Goal: Transaction & Acquisition: Purchase product/service

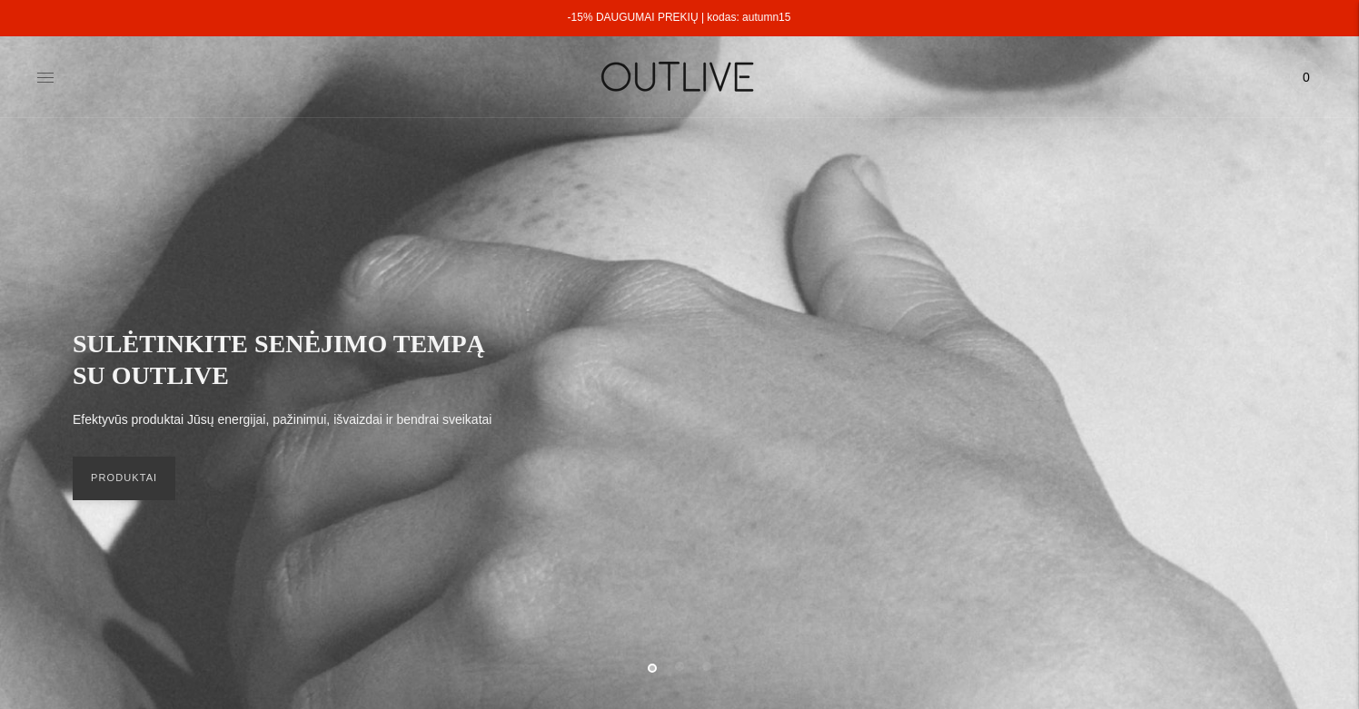
click at [38, 77] on icon at bounding box center [45, 77] width 16 height 9
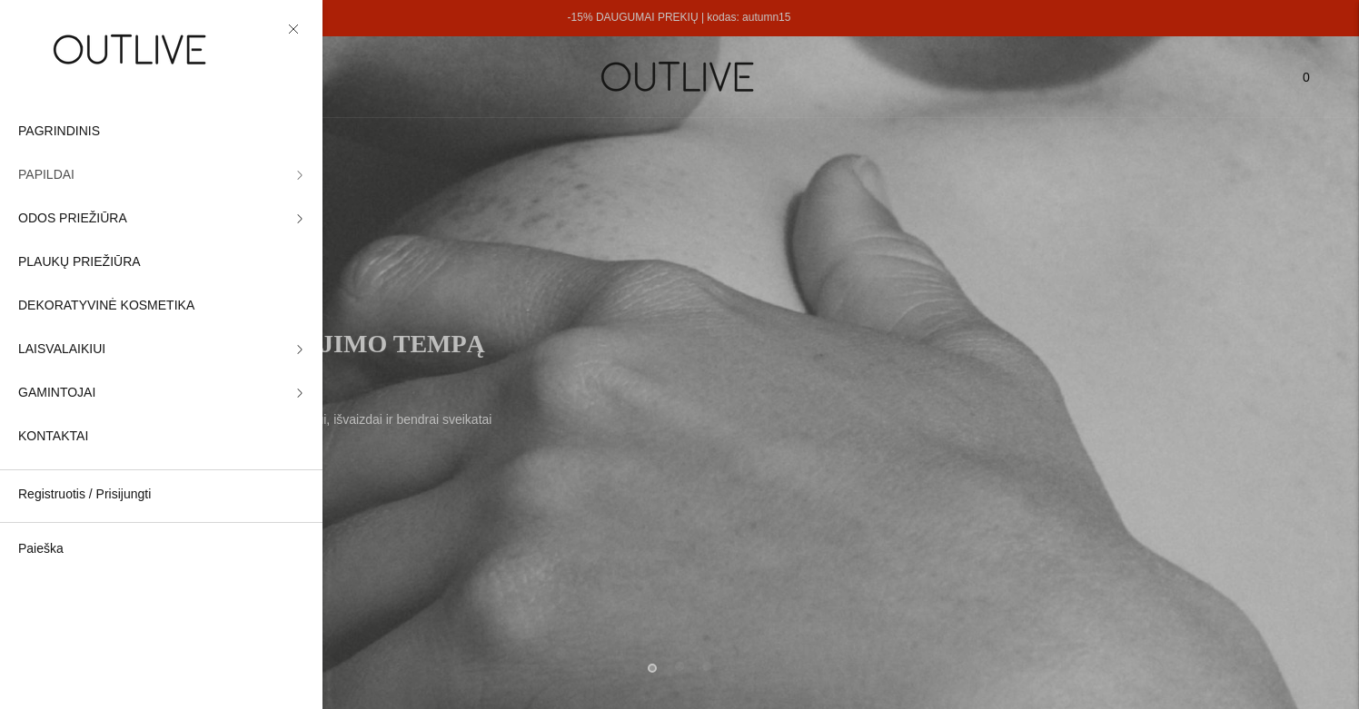
click at [300, 172] on icon at bounding box center [299, 175] width 9 height 9
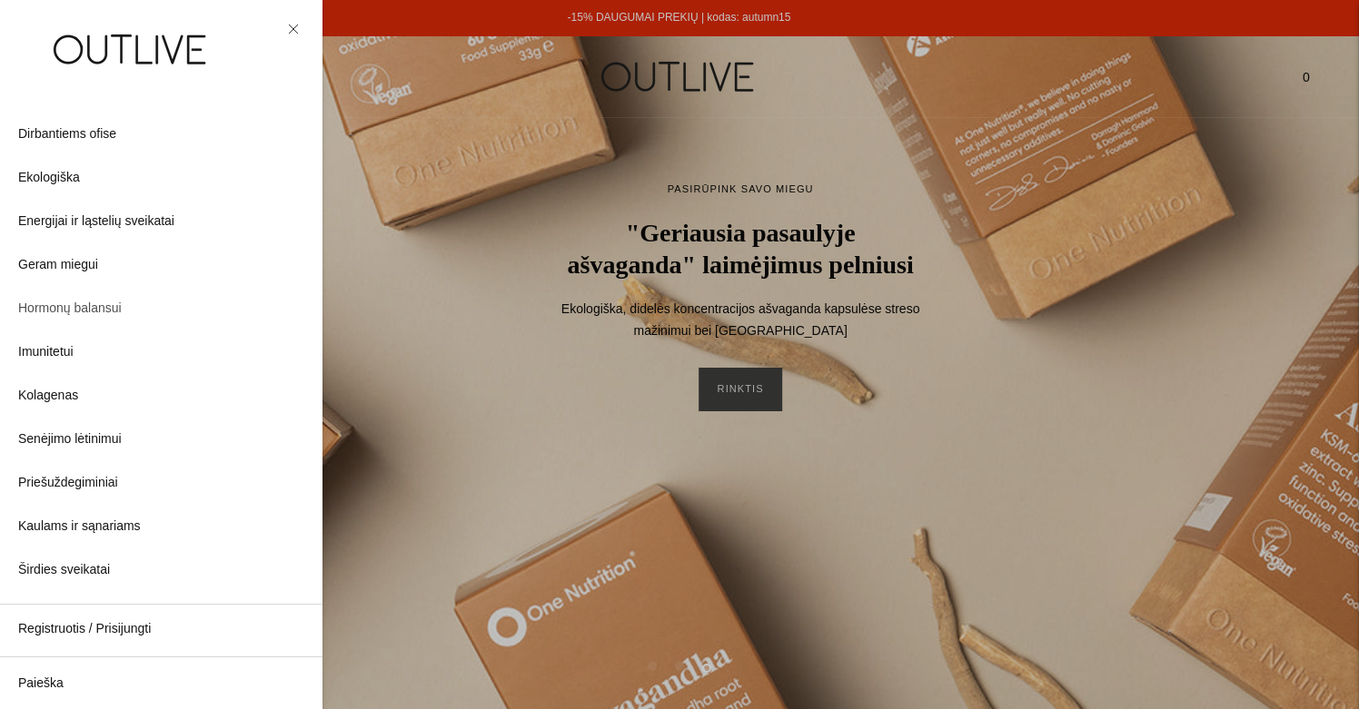
scroll to position [140, 0]
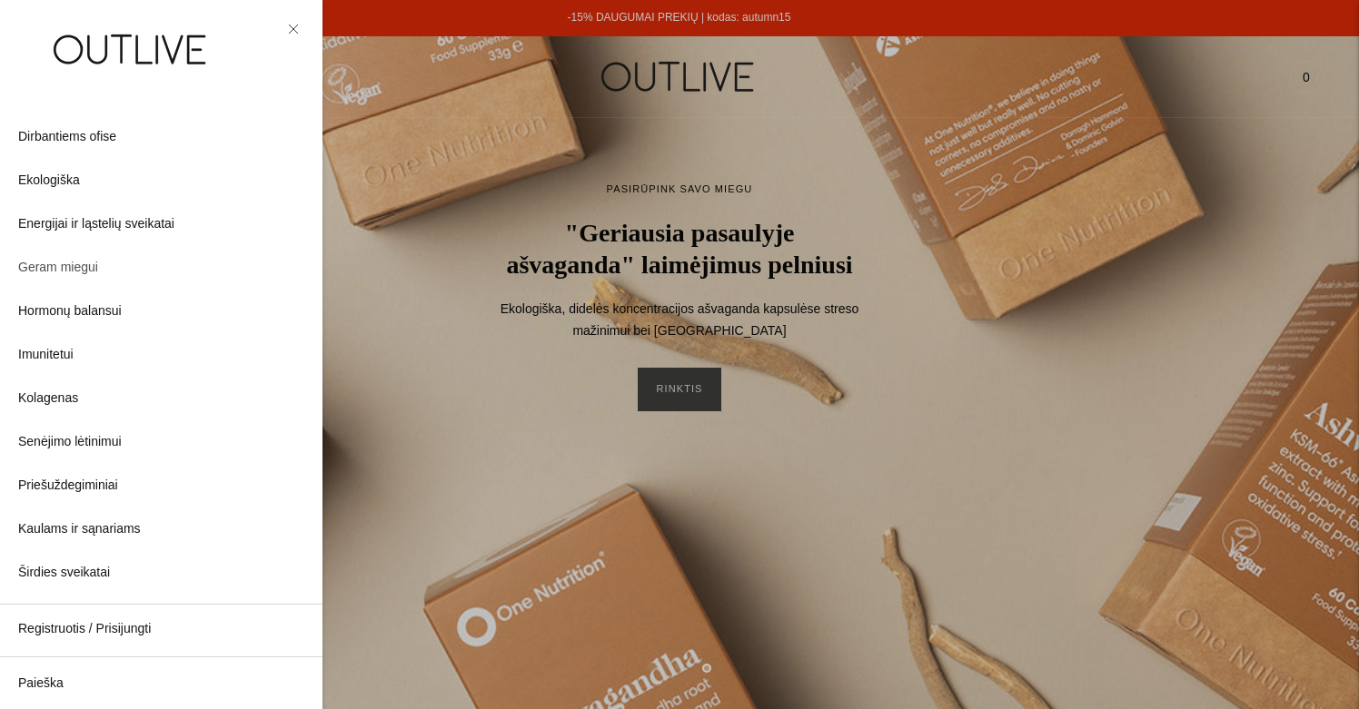
click at [79, 269] on span "Geram miegui" at bounding box center [58, 268] width 80 height 22
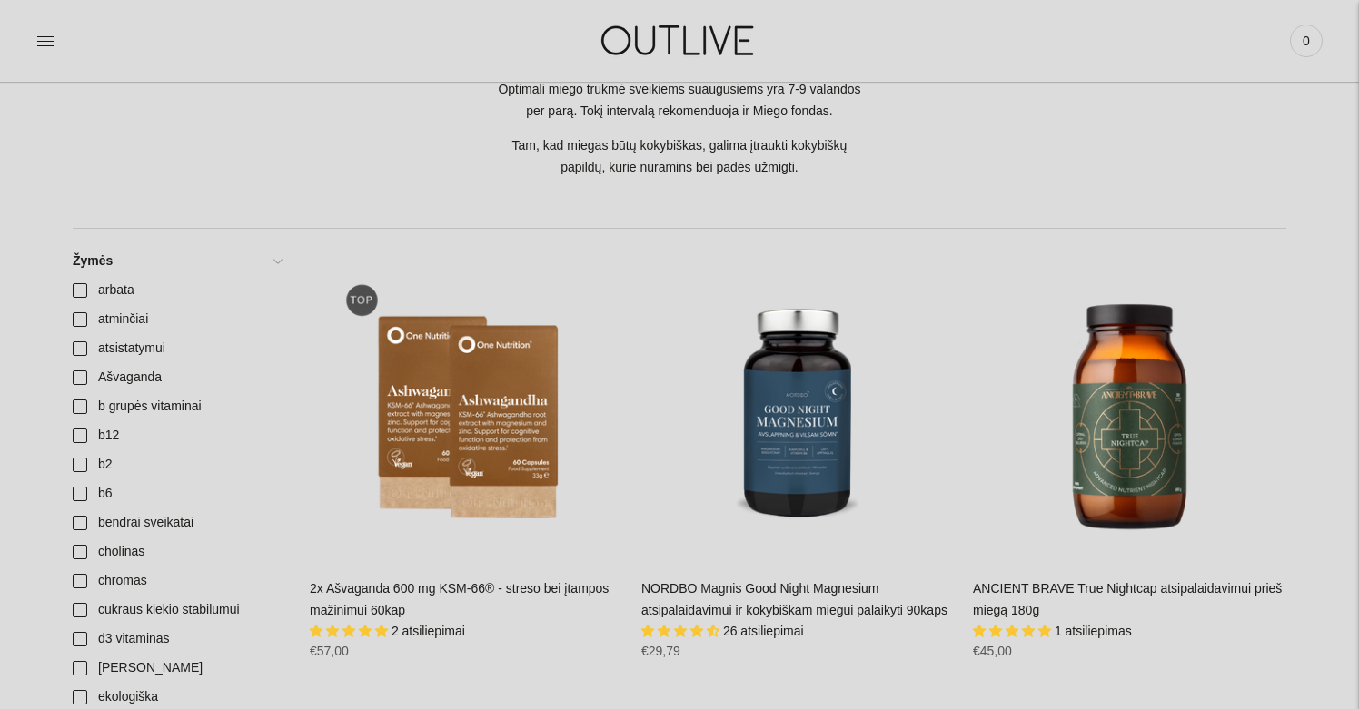
scroll to position [553, 0]
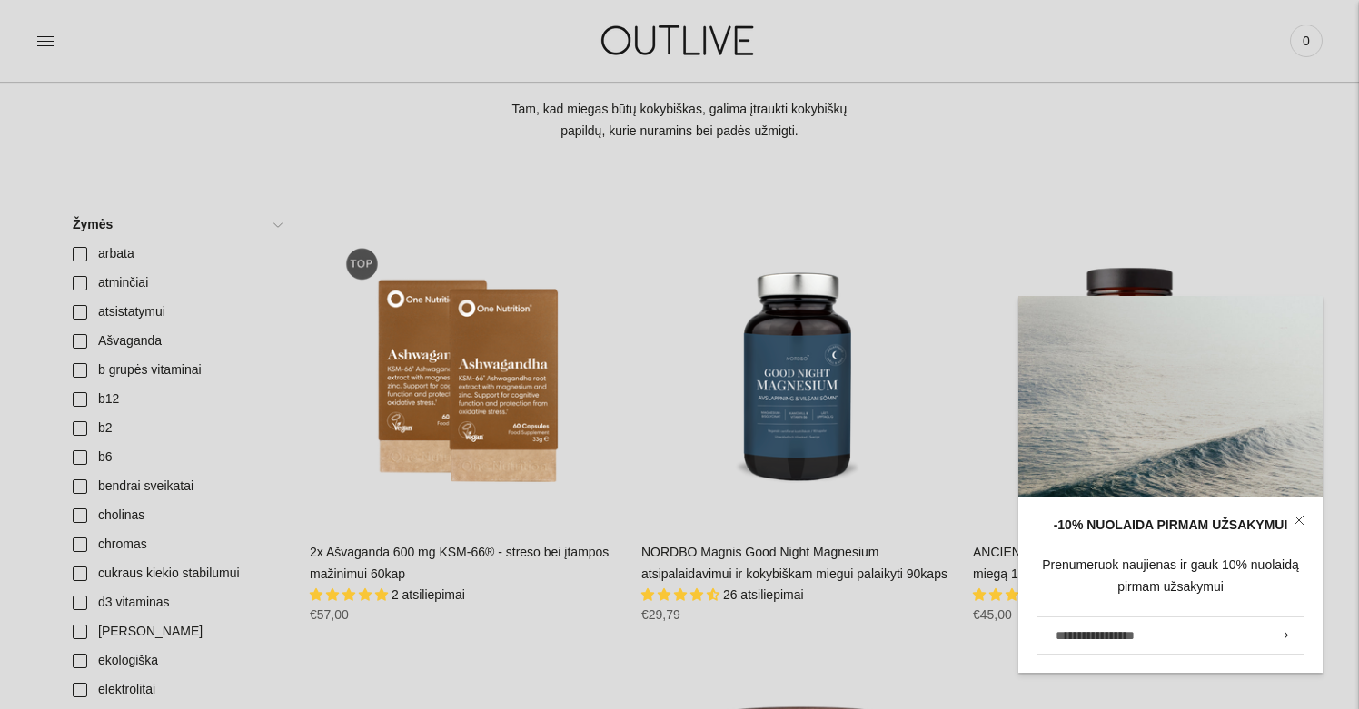
click at [1303, 526] on icon at bounding box center [1298, 520] width 11 height 11
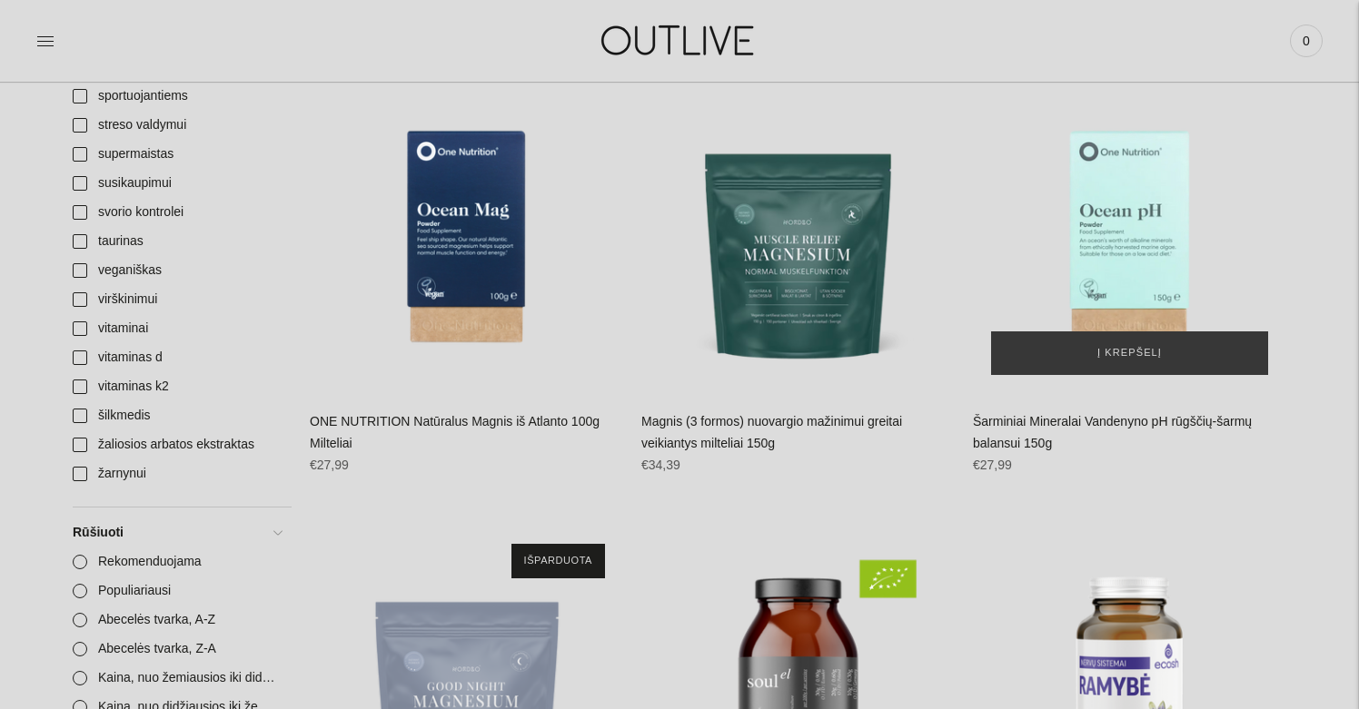
scroll to position [2110, 0]
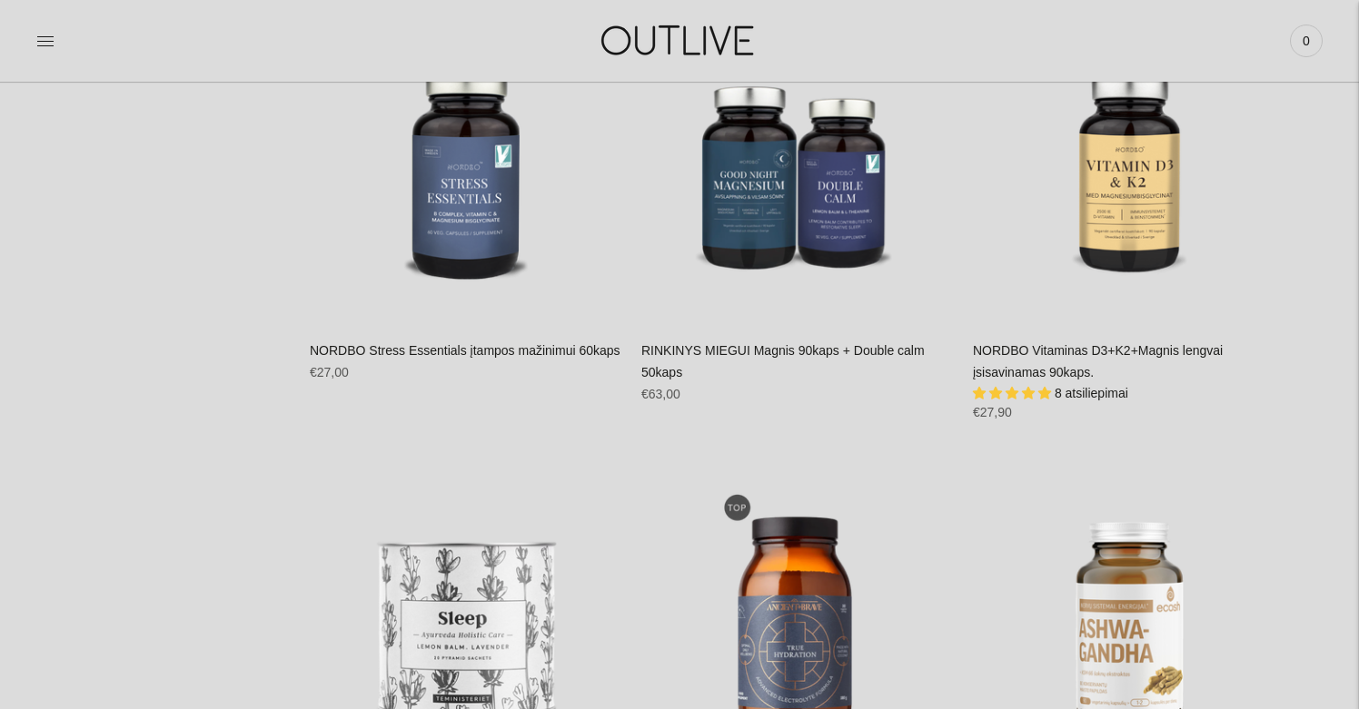
scroll to position [3526, 0]
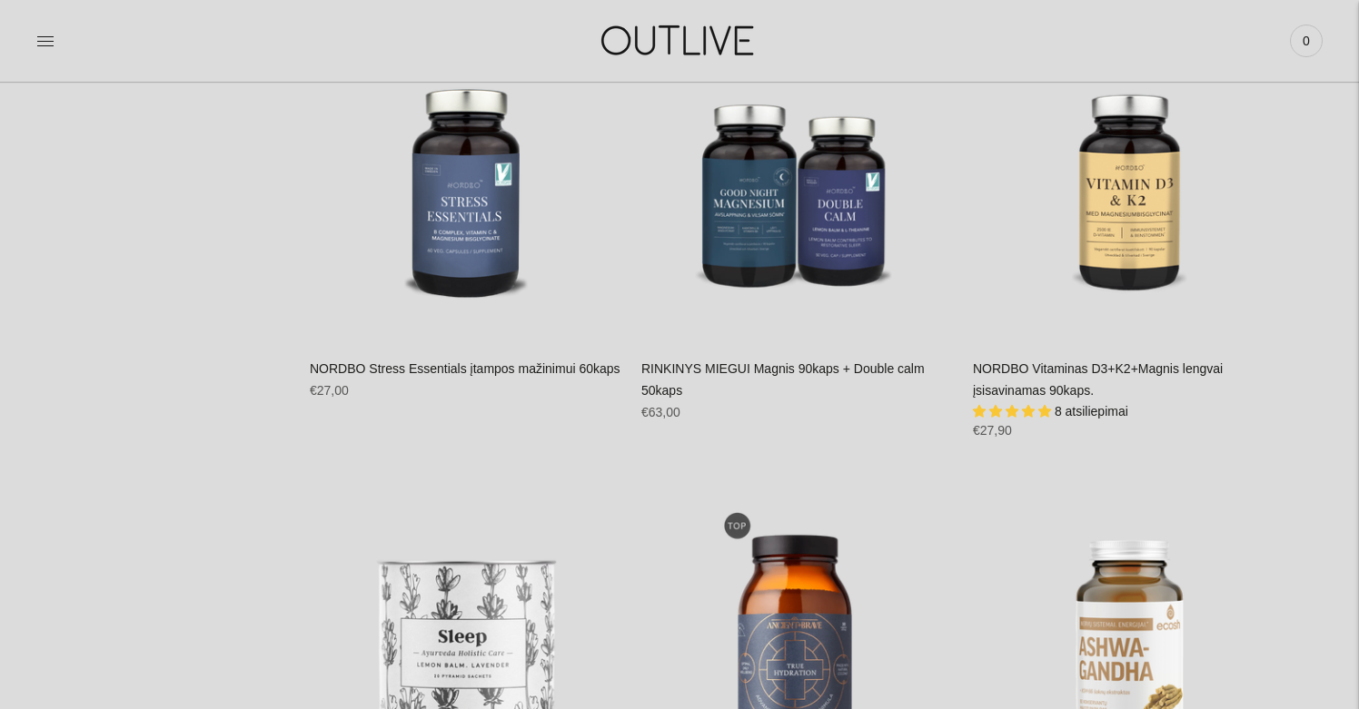
click at [877, 362] on link "RINKINYS MIEGUI Magnis 90kaps + Double calm 50kaps" at bounding box center [782, 380] width 283 height 36
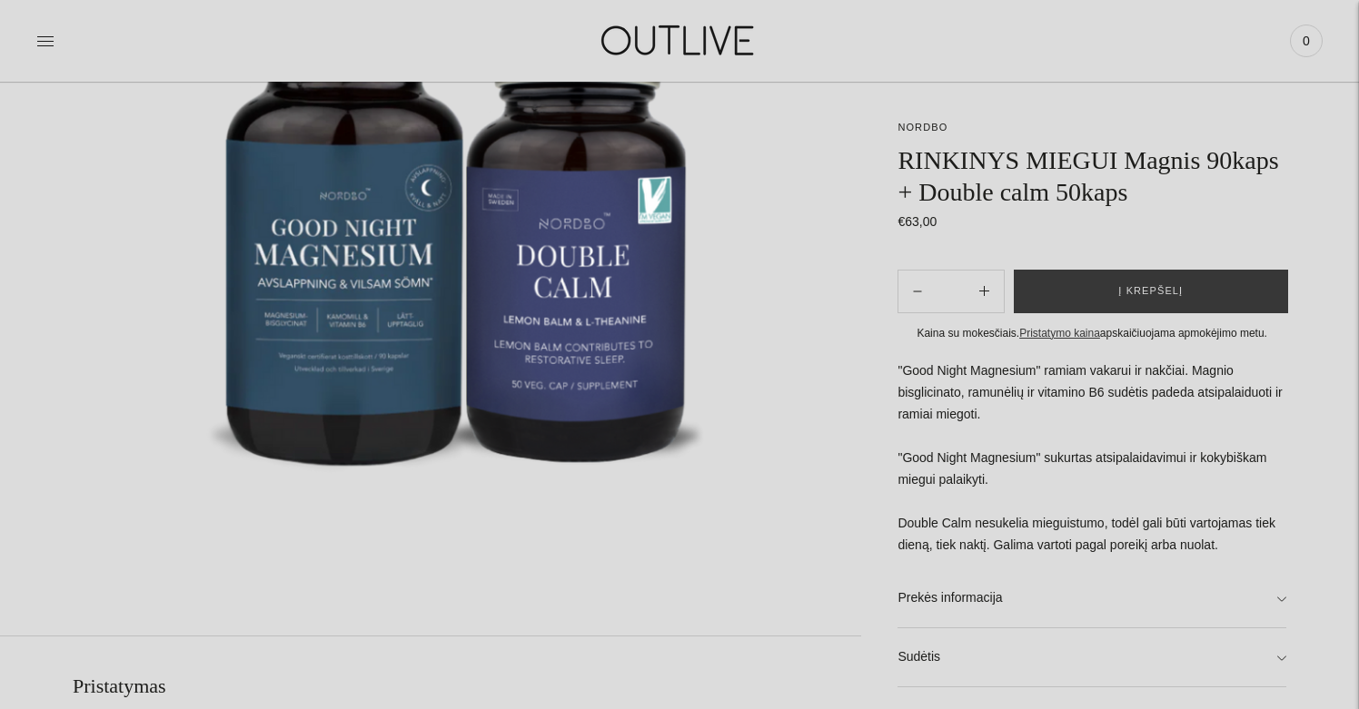
scroll to position [389, 0]
